Goal: Navigation & Orientation: Find specific page/section

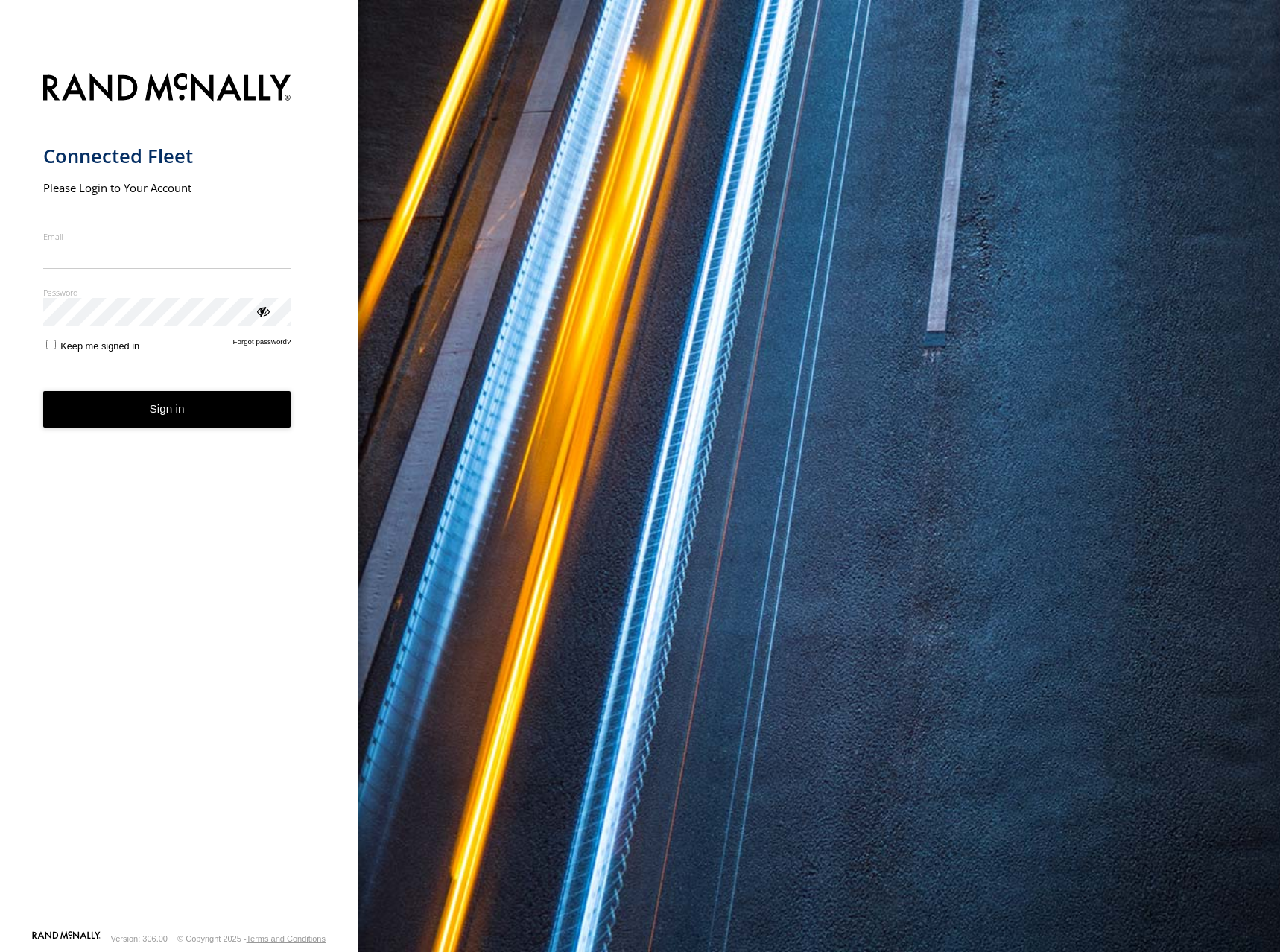
type input "**********"
click at [218, 414] on button "Sign in" at bounding box center [167, 409] width 248 height 37
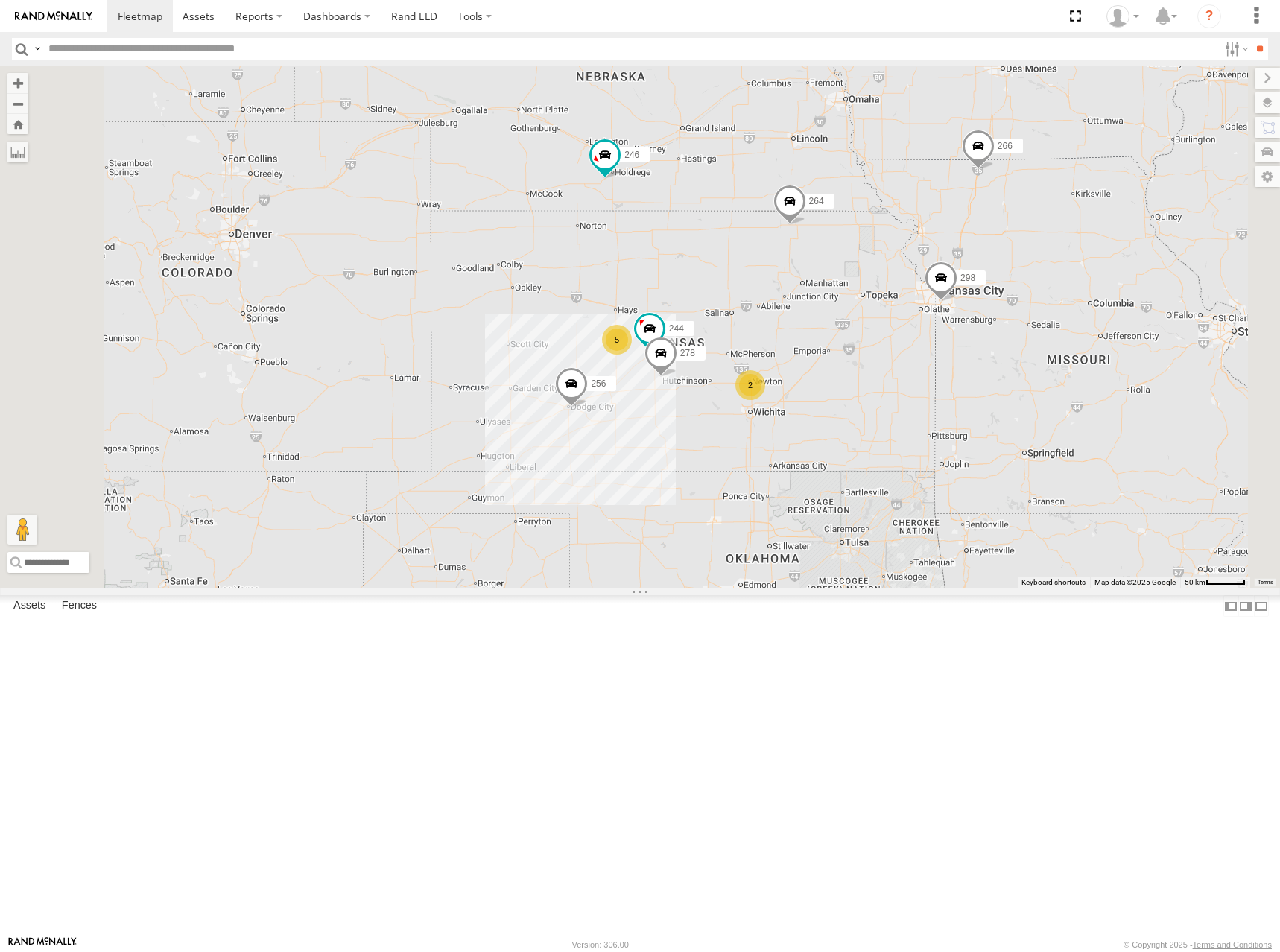
drag, startPoint x: 652, startPoint y: 441, endPoint x: 679, endPoint y: 355, distance: 90.1
click at [679, 355] on div "266 5 244 246 298 256 2 264 278 260" at bounding box center [640, 326] width 1280 height 522
